Goal: Task Accomplishment & Management: Use online tool/utility

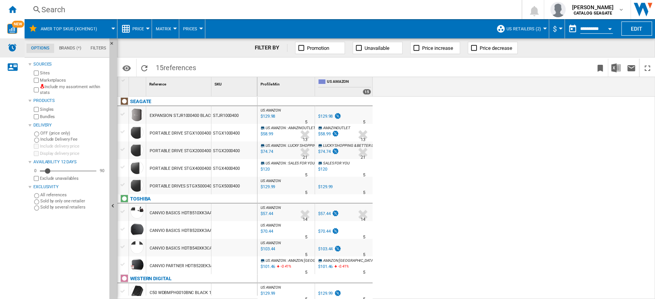
click at [12, 50] on img "Alerts" at bounding box center [12, 47] width 9 height 9
click at [13, 33] on img "WiseCard" at bounding box center [12, 29] width 10 height 10
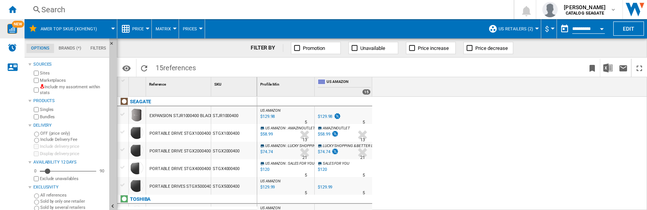
click at [16, 24] on span "NEW" at bounding box center [18, 24] width 12 height 7
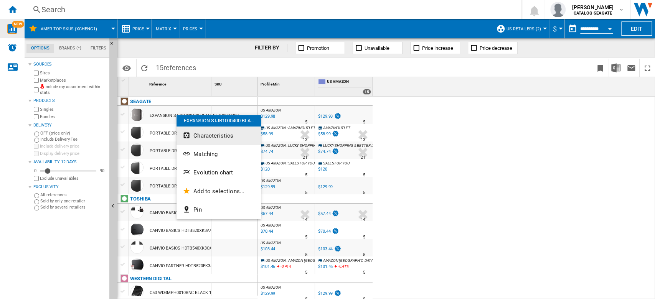
click at [222, 141] on button "Characteristics" at bounding box center [218, 136] width 84 height 18
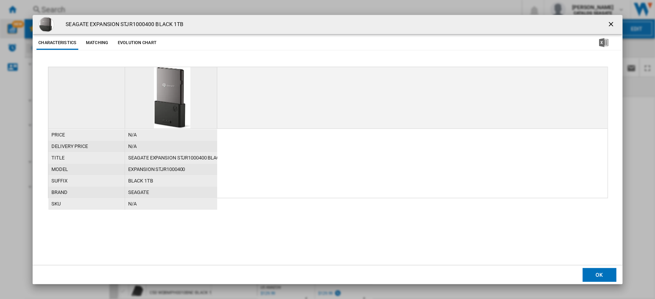
click at [610, 26] on ng-md-icon "getI18NText('BUTTONS.CLOSE_DIALOG')" at bounding box center [611, 24] width 9 height 9
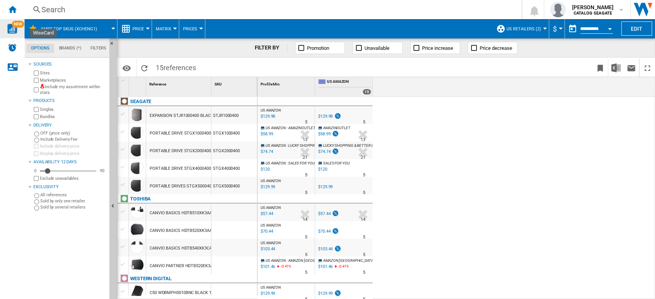
click at [13, 36] on div "NEW" at bounding box center [12, 28] width 25 height 19
click at [52, 10] on div "Search" at bounding box center [271, 9] width 460 height 11
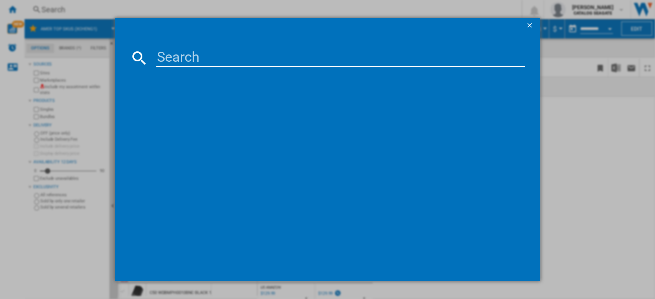
click at [169, 56] on input at bounding box center [340, 58] width 369 height 18
paste input "STKX5000403"
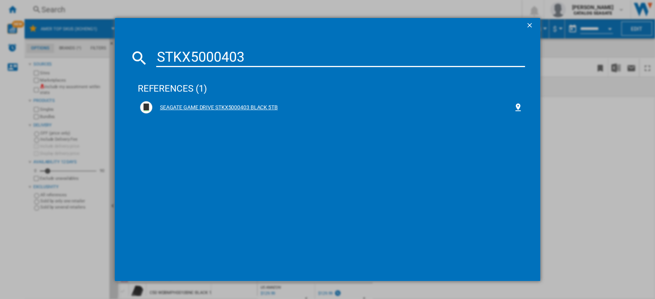
type input "STKX5000403"
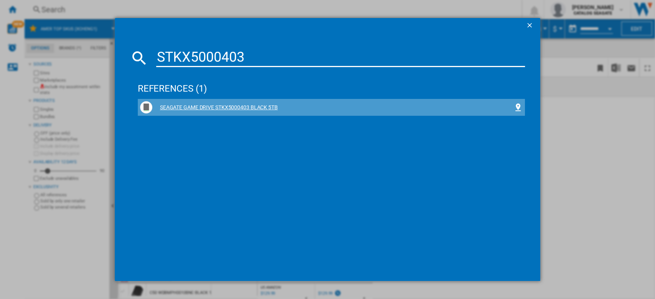
click at [256, 105] on div "SEAGATE GAME DRIVE STKX5000403 BLACK 5TB" at bounding box center [332, 108] width 361 height 8
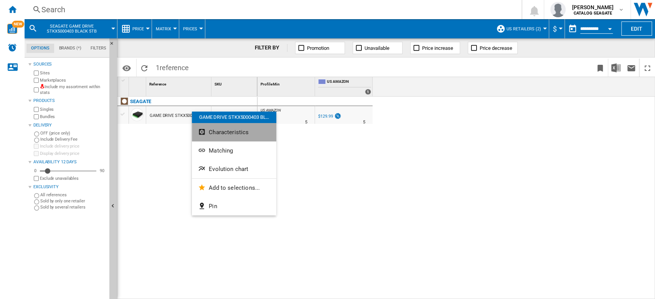
click at [238, 133] on span "Characteristics" at bounding box center [229, 132] width 40 height 7
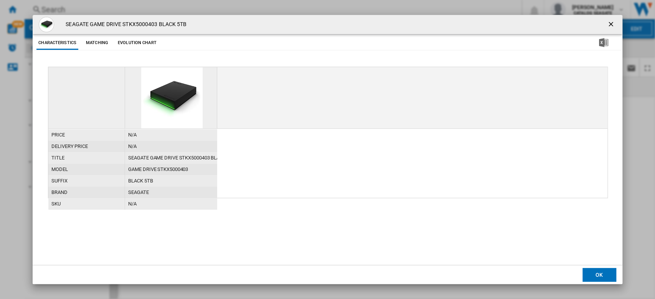
click at [614, 26] on ng-md-icon "getI18NText('BUTTONS.CLOSE_DIALOG')" at bounding box center [611, 24] width 9 height 9
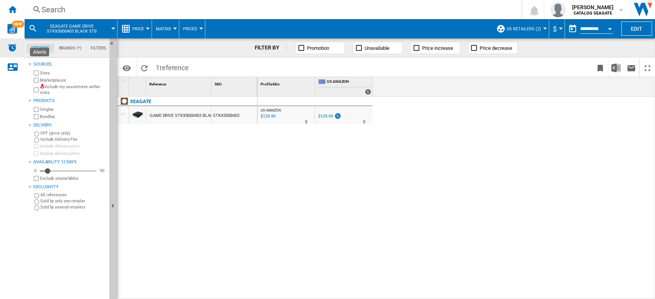
click at [11, 51] on img "Alerts" at bounding box center [12, 47] width 9 height 9
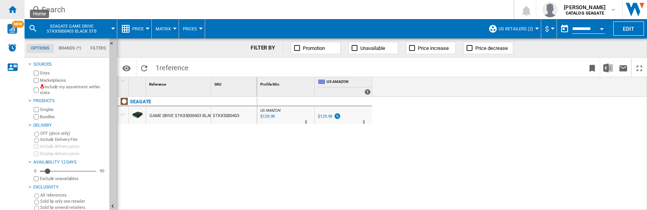
click at [13, 9] on ng-md-icon "Home" at bounding box center [12, 9] width 9 height 9
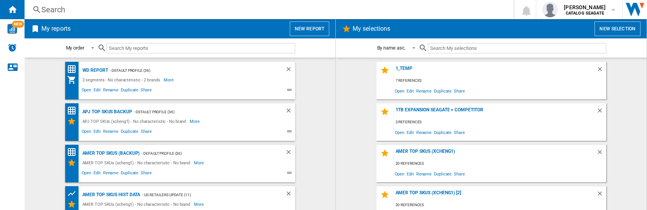
click at [321, 30] on button "New report" at bounding box center [309, 28] width 39 height 15
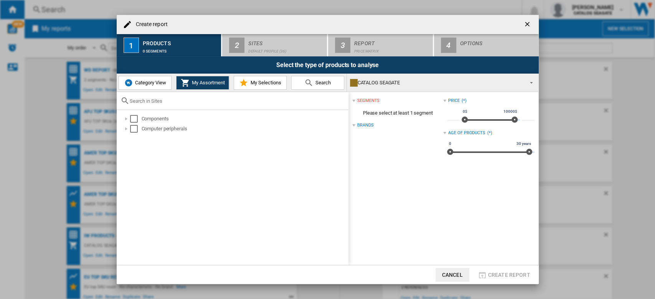
click at [278, 83] on span "My Selections" at bounding box center [264, 83] width 33 height 6
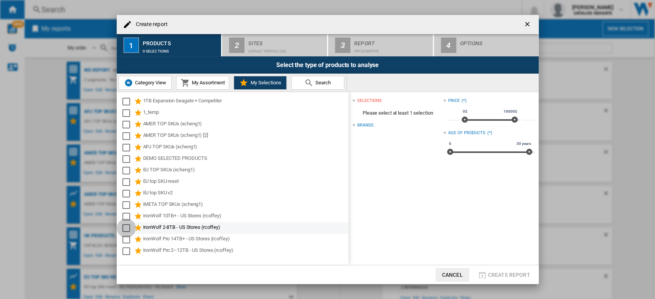
click at [123, 228] on div "Select" at bounding box center [126, 228] width 8 height 8
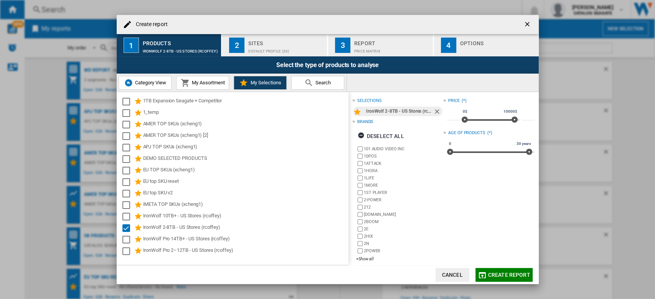
click at [499, 273] on span "Create report" at bounding box center [509, 275] width 42 height 6
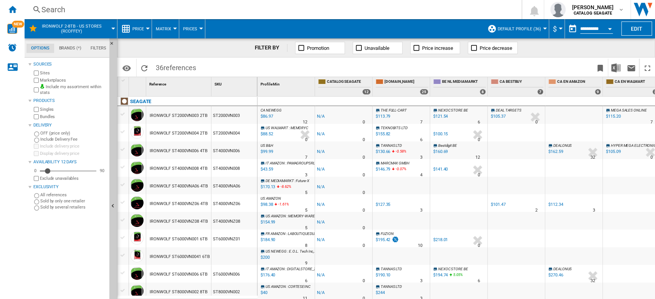
click at [437, 47] on span "Price increase" at bounding box center [437, 48] width 31 height 6
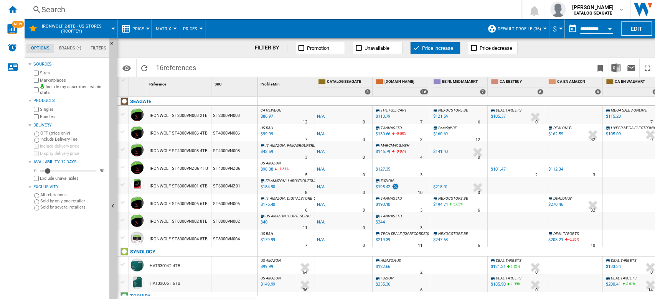
click at [523, 28] on span "Default profile (36)" at bounding box center [518, 28] width 43 height 5
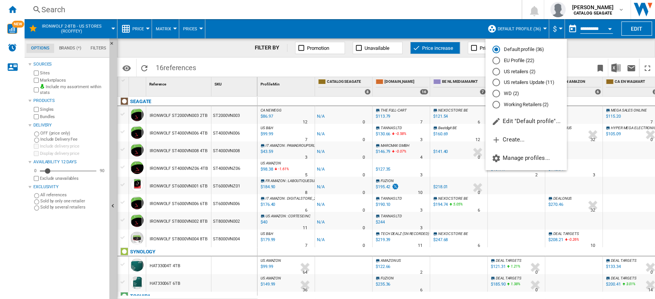
drag, startPoint x: 518, startPoint y: 71, endPoint x: 543, endPoint y: 83, distance: 27.3
click at [578, 78] on body "In order to access Insight, please log out and log in again OK NEW Search Searc…" at bounding box center [327, 149] width 655 height 299
click at [544, 84] on md-radio-button "US retailers Update (11)" at bounding box center [525, 82] width 67 height 7
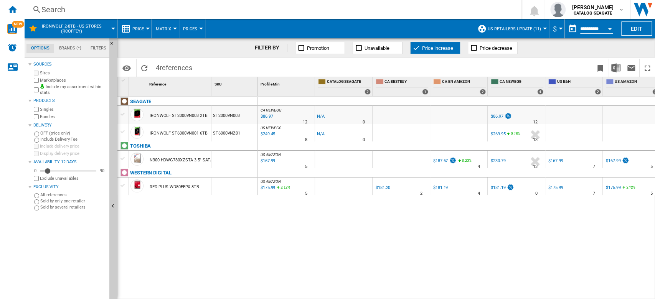
drag, startPoint x: 511, startPoint y: 294, endPoint x: 609, endPoint y: 294, distance: 98.2
click at [609, 294] on div "CA NEWEGG : CA NEWEGG -1.0 % $86.97 % N/A 12 CA NEWEGG : CA NEWEGG -1.0 % -$1 %…" at bounding box center [456, 198] width 398 height 203
